Goal: Task Accomplishment & Management: Complete application form

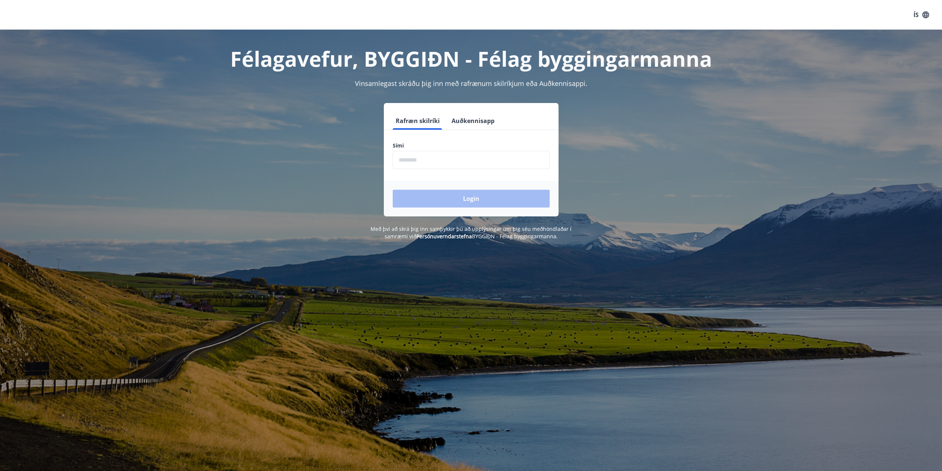
click at [426, 161] on input "phone" at bounding box center [471, 160] width 157 height 18
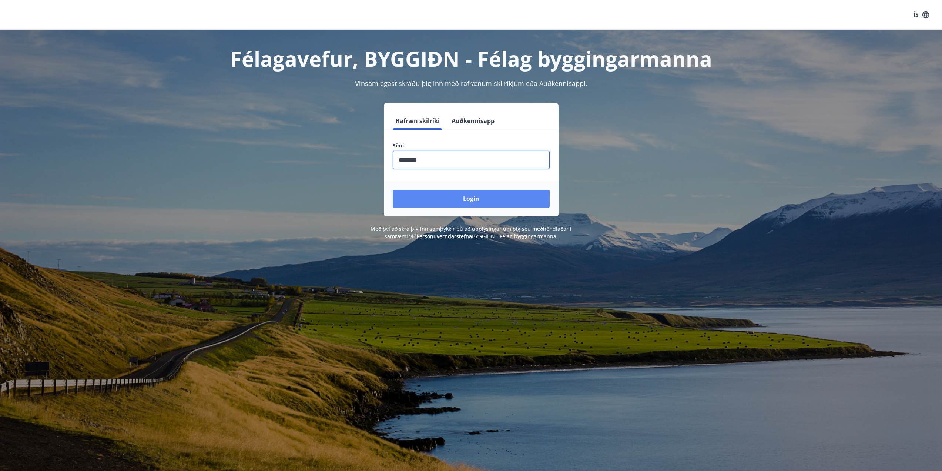
type input "********"
click at [443, 197] on button "Login" at bounding box center [471, 199] width 157 height 18
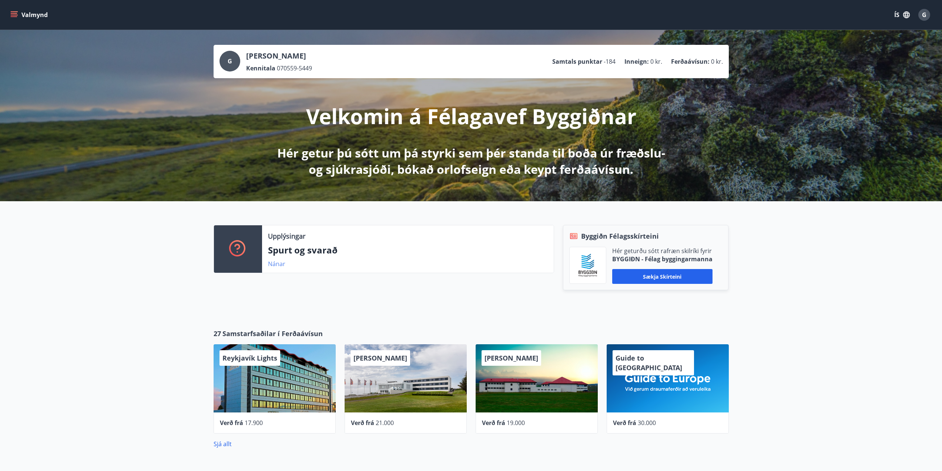
click at [274, 263] on link "Nánar" at bounding box center [276, 264] width 17 height 8
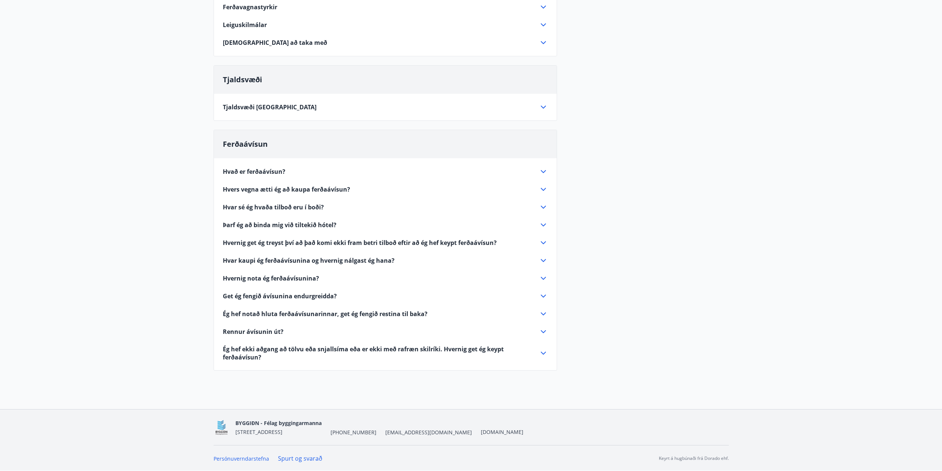
scroll to position [227, 0]
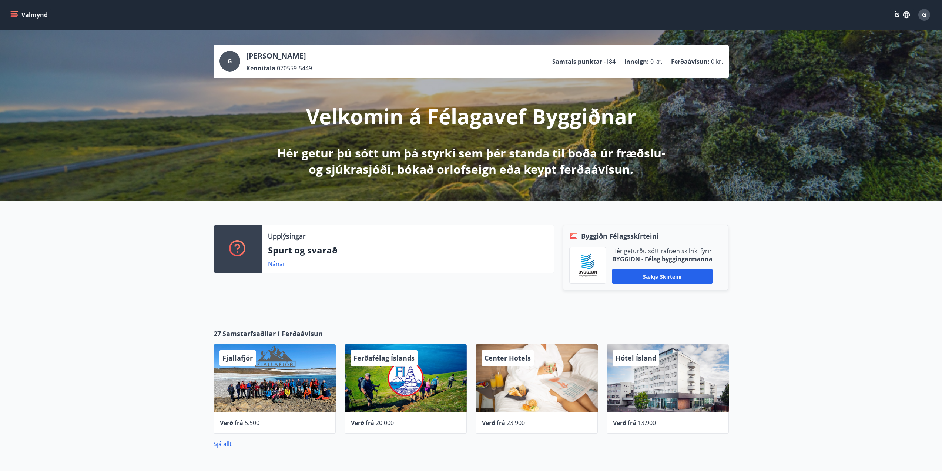
click at [36, 13] on button "Valmynd" at bounding box center [30, 14] width 42 height 13
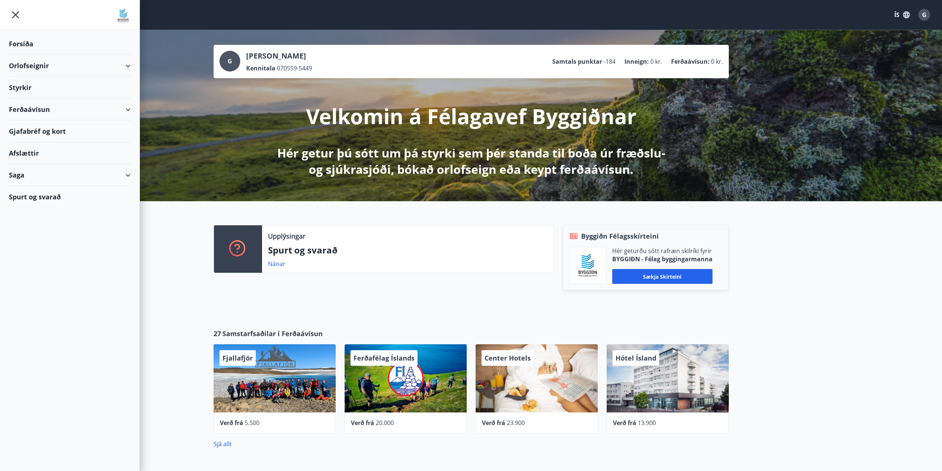
click at [33, 87] on div "Styrkir" at bounding box center [70, 88] width 122 height 22
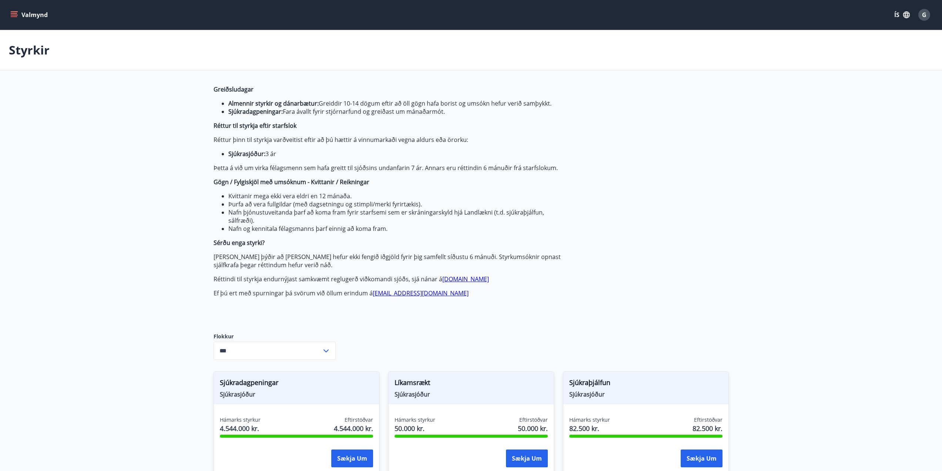
type input "***"
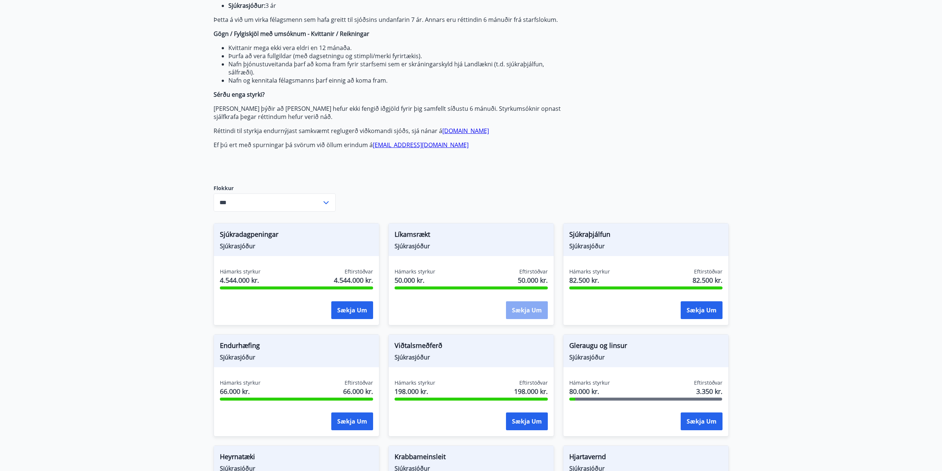
click at [525, 310] on button "Sækja um" at bounding box center [527, 310] width 42 height 18
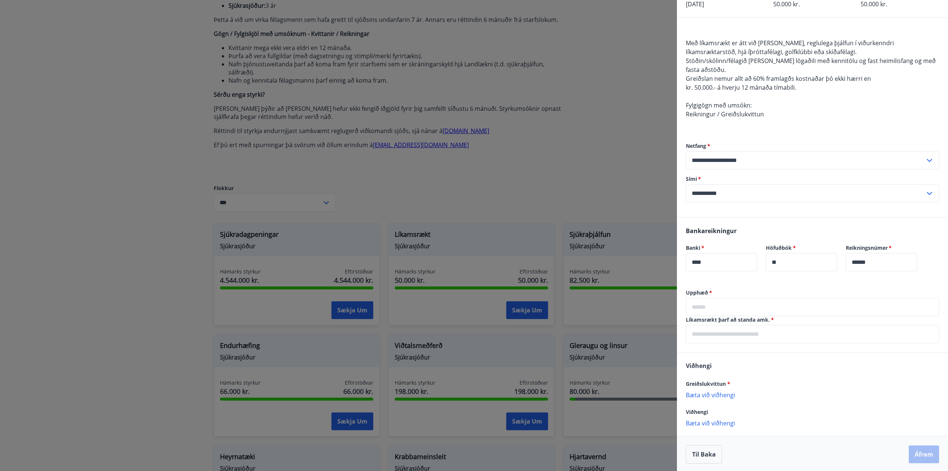
scroll to position [50, 0]
click at [721, 304] on input "text" at bounding box center [812, 305] width 253 height 18
type input "******"
click at [735, 331] on input "text" at bounding box center [812, 332] width 253 height 18
type input "**********"
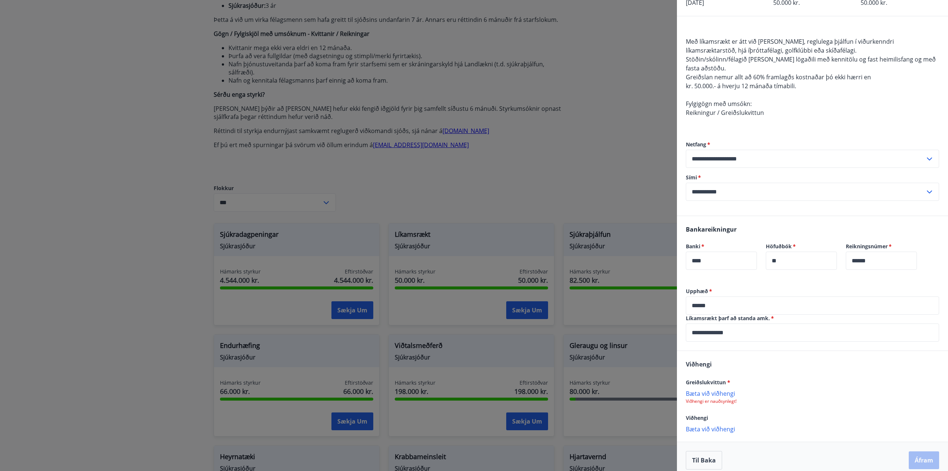
click at [711, 391] on p "Bæta við viðhengi" at bounding box center [812, 392] width 253 height 7
click at [711, 389] on div "Greiðslukvittun * Bæta við viðhengi Viðhengi er nauðsynlegt!" at bounding box center [812, 390] width 253 height 27
click at [710, 393] on p "Bæta við viðhengi" at bounding box center [812, 392] width 253 height 7
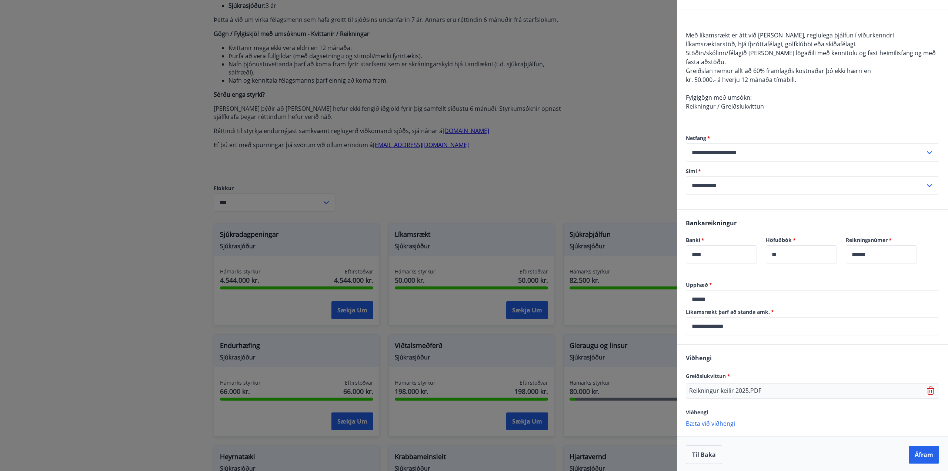
scroll to position [58, 0]
click at [922, 451] on button "Áfram" at bounding box center [924, 453] width 30 height 18
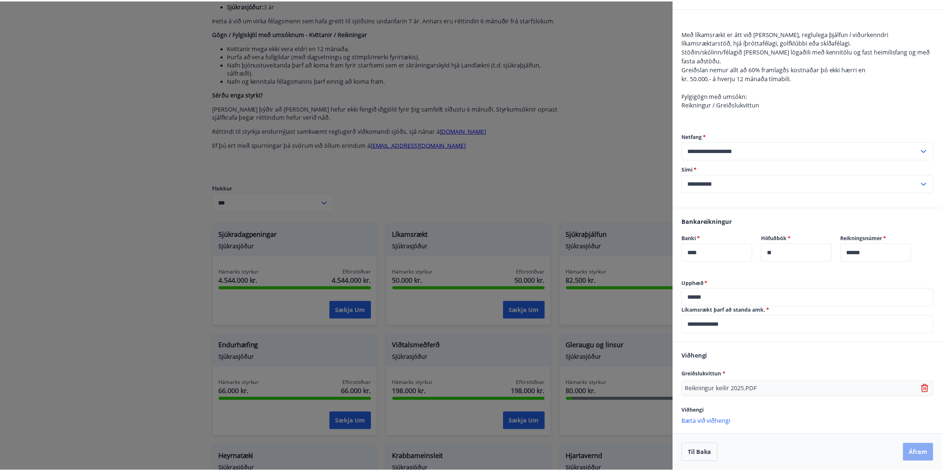
scroll to position [0, 0]
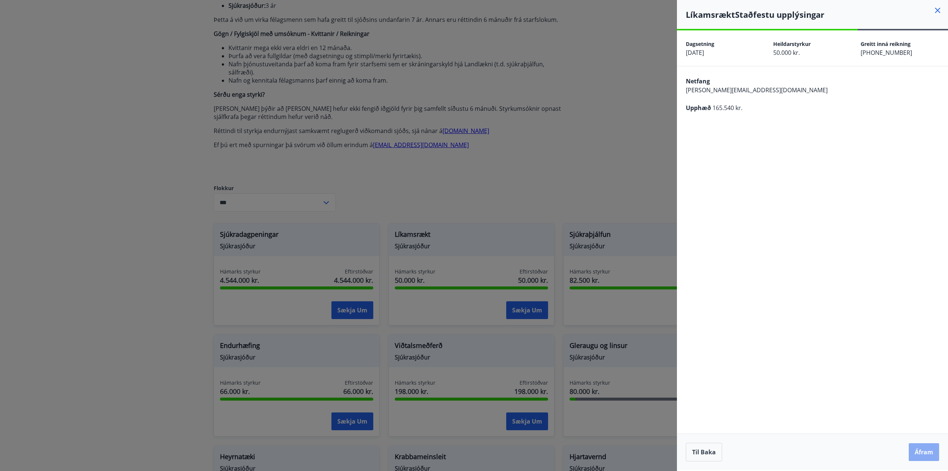
click at [919, 452] on button "Áfram" at bounding box center [924, 452] width 30 height 18
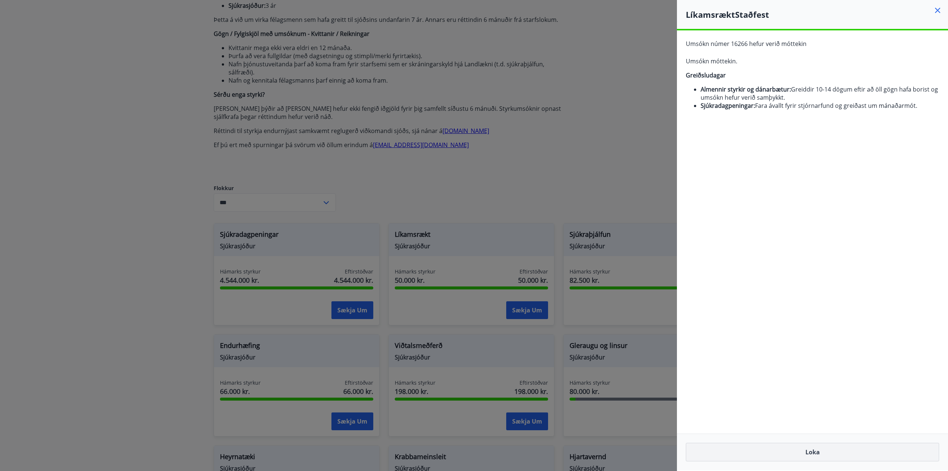
click at [824, 453] on button "Loka" at bounding box center [812, 451] width 253 height 19
